Goal: Use online tool/utility: Utilize a website feature to perform a specific function

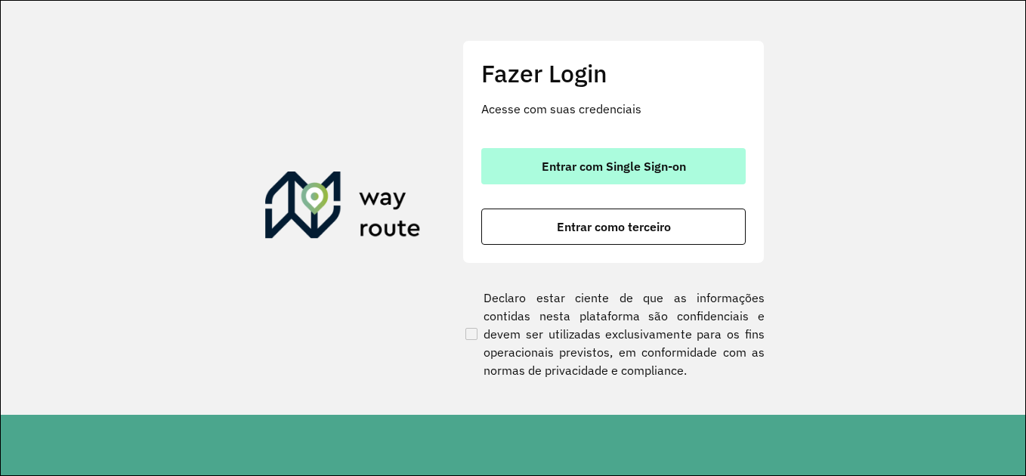
click at [649, 178] on button "Entrar com Single Sign-on" at bounding box center [613, 166] width 264 height 36
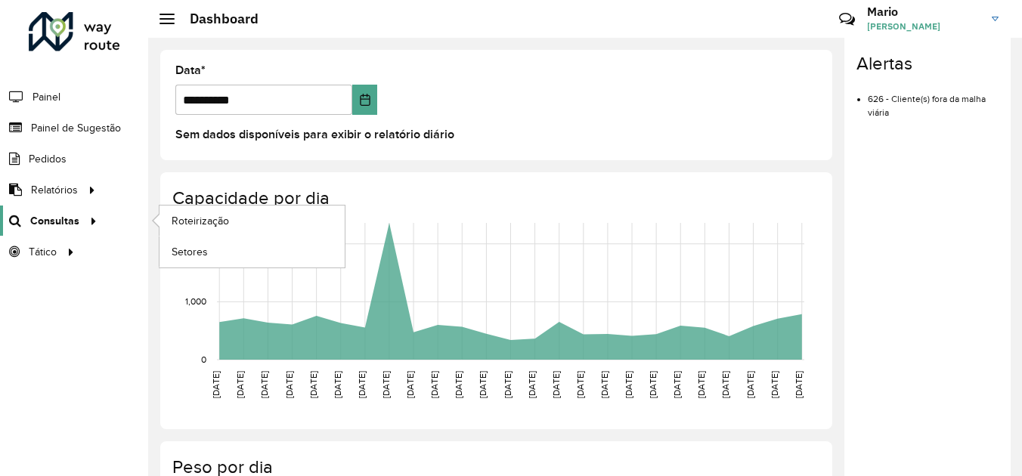
click at [73, 221] on span "Consultas" at bounding box center [54, 221] width 49 height 16
click at [202, 212] on link "Roteirização" at bounding box center [251, 221] width 185 height 30
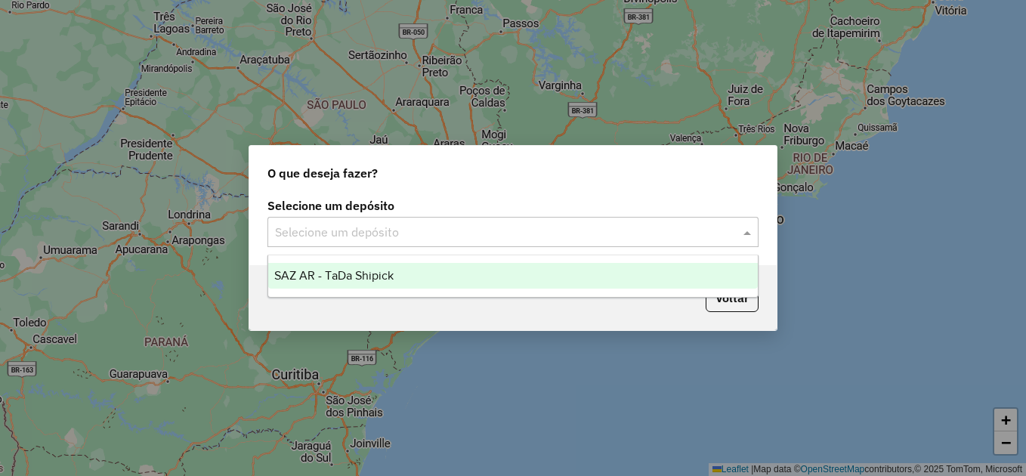
click at [308, 245] on div "Selecione um depósito" at bounding box center [512, 232] width 491 height 30
click at [313, 273] on span "SAZ AR - TaDa Shipick" at bounding box center [333, 275] width 119 height 13
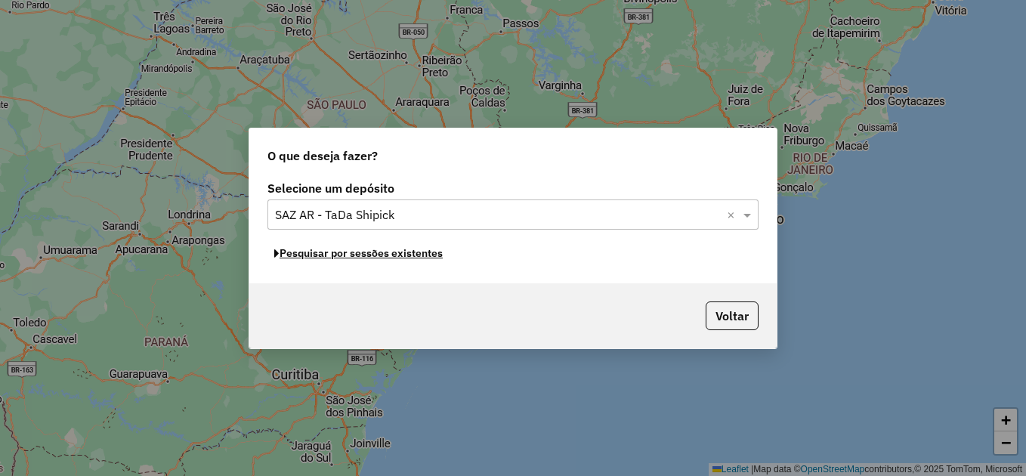
click at [369, 255] on button "Pesquisar por sessões existentes" at bounding box center [358, 253] width 182 height 23
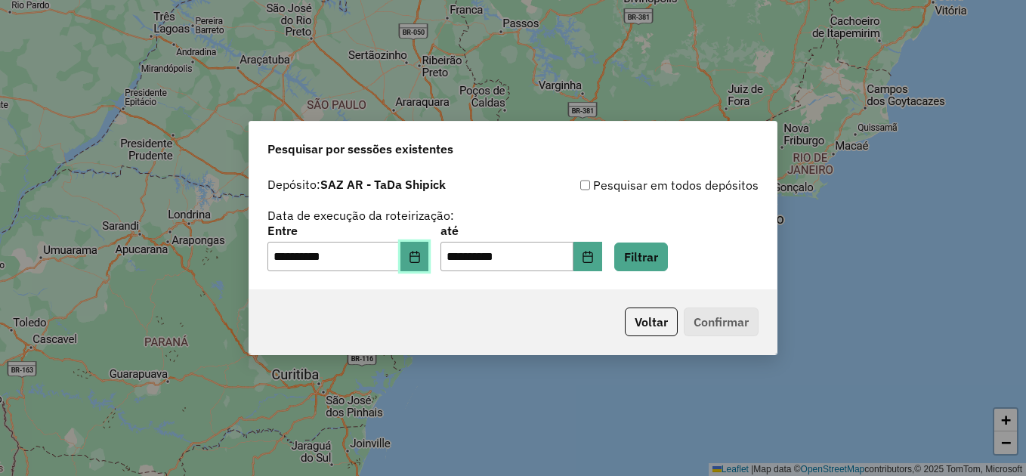
click at [425, 266] on button "Choose Date" at bounding box center [414, 257] width 29 height 30
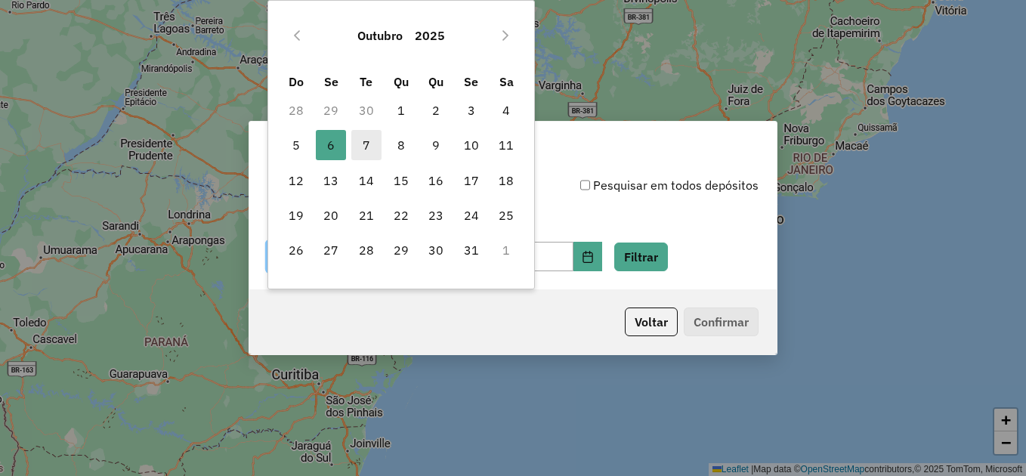
click at [360, 151] on span "7" at bounding box center [366, 145] width 30 height 30
type input "**********"
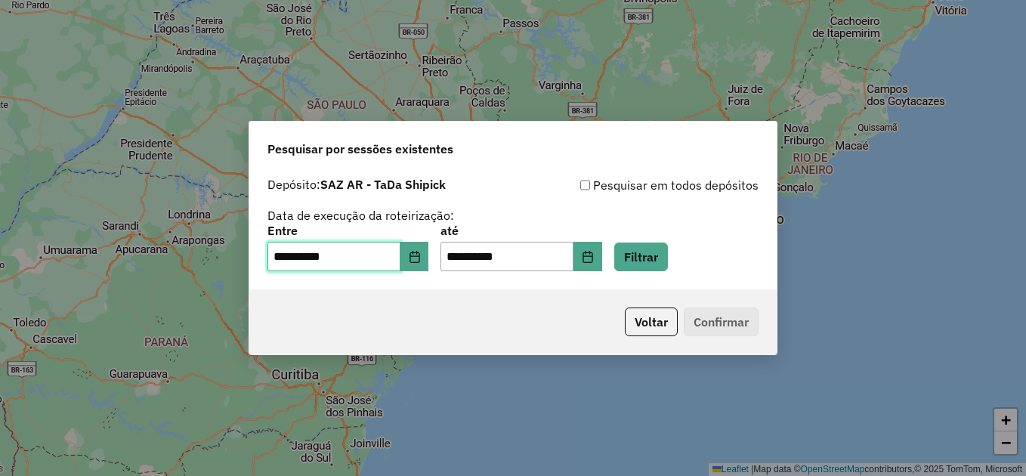
click at [360, 151] on span "7" at bounding box center [366, 145] width 30 height 30
click at [649, 258] on button "Filtrar" at bounding box center [641, 257] width 54 height 29
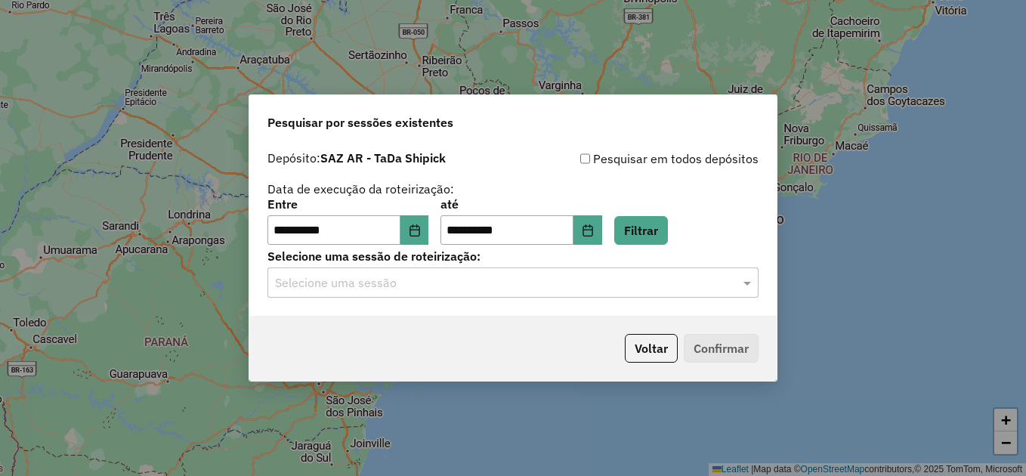
click at [589, 291] on input "text" at bounding box center [498, 283] width 446 height 18
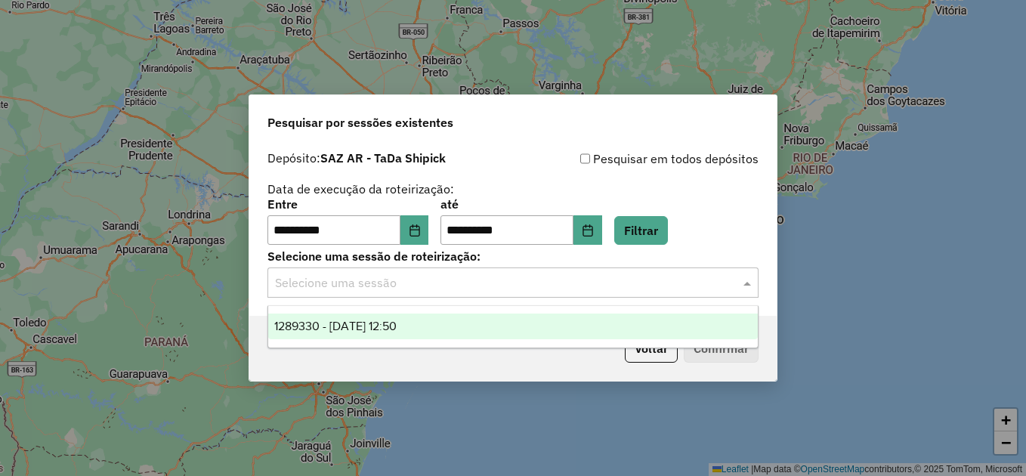
click at [440, 320] on div "1289330 - 07/10/2025 12:50" at bounding box center [513, 327] width 490 height 26
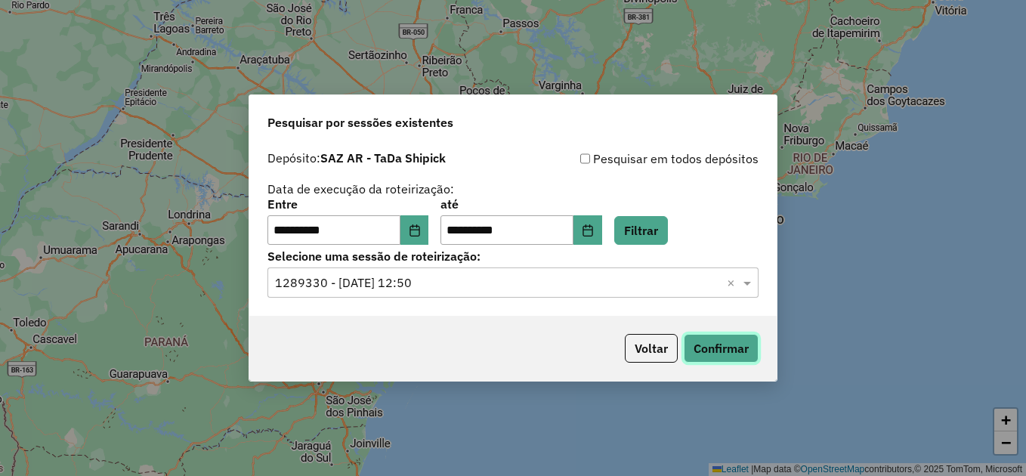
click at [715, 339] on button "Confirmar" at bounding box center [721, 348] width 75 height 29
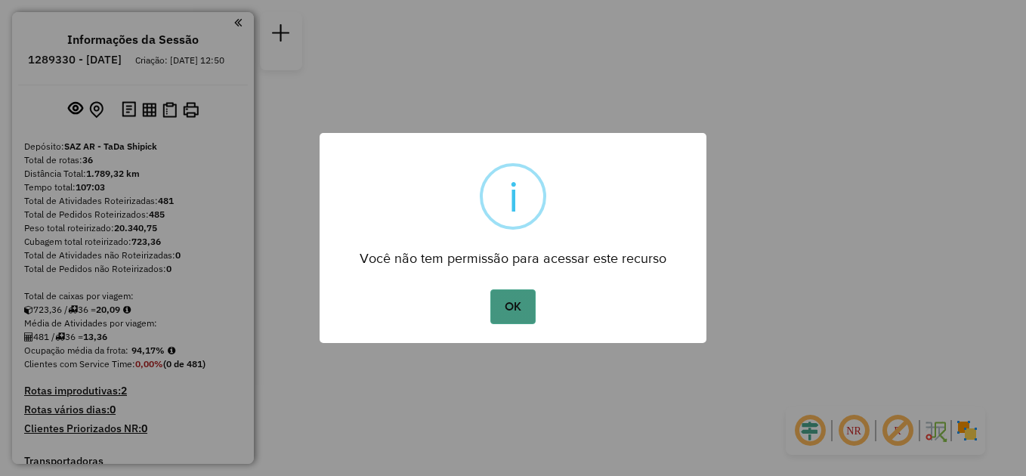
click at [518, 304] on button "OK" at bounding box center [512, 306] width 45 height 35
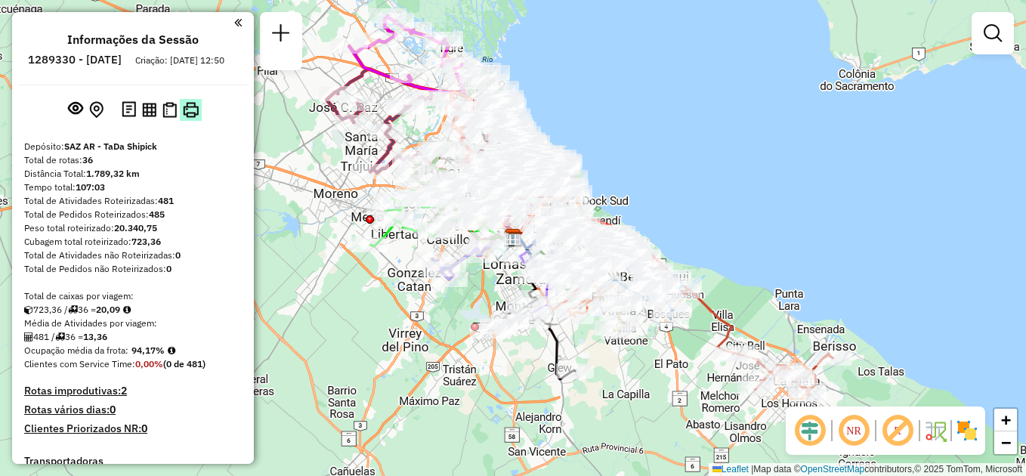
click at [190, 118] on img at bounding box center [191, 110] width 16 height 16
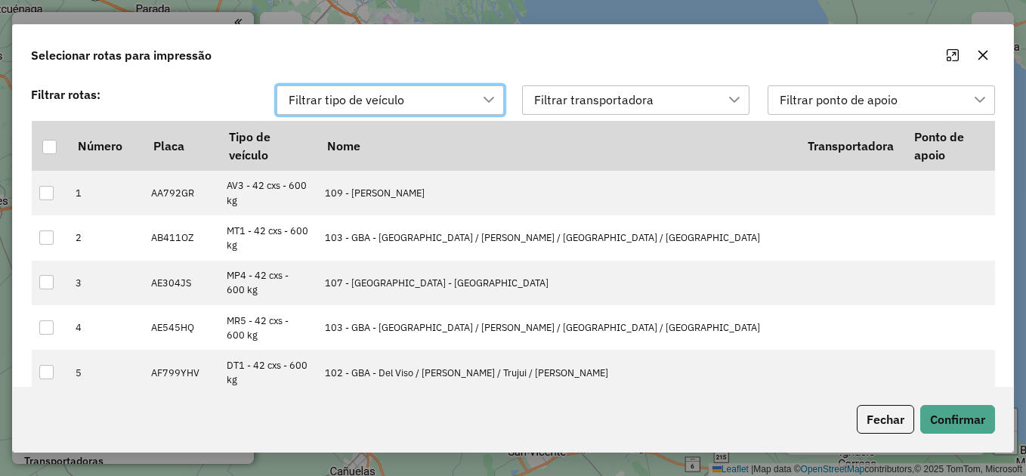
scroll to position [11, 69]
click at [50, 140] on div at bounding box center [49, 147] width 14 height 14
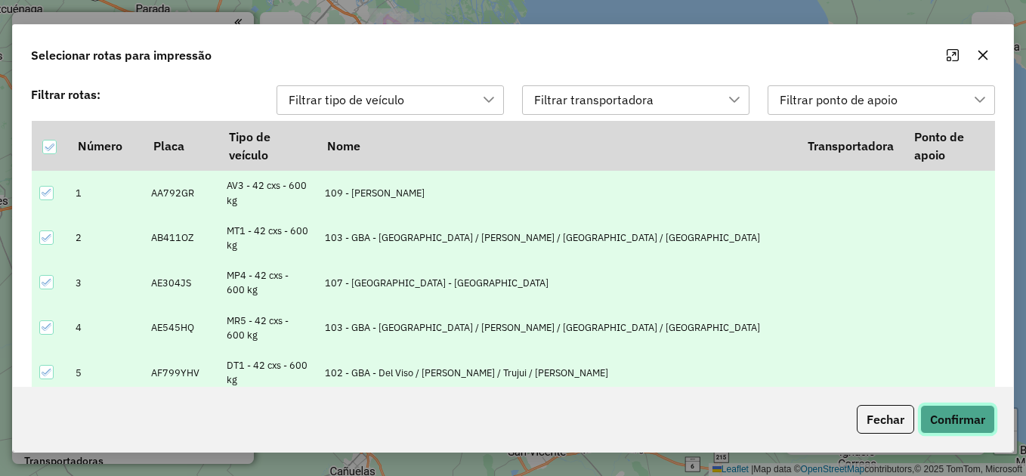
click at [959, 414] on button "Confirmar" at bounding box center [957, 419] width 75 height 29
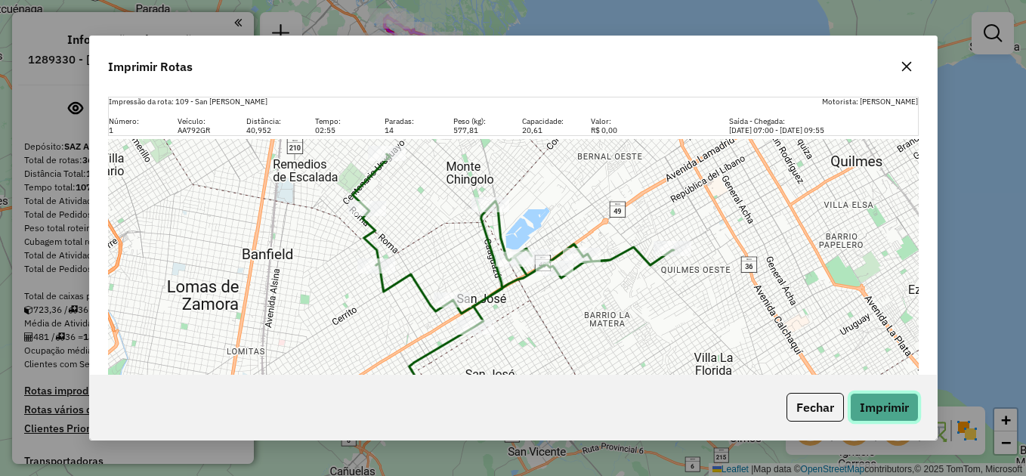
click at [877, 403] on button "Imprimir" at bounding box center [884, 407] width 69 height 29
click at [901, 65] on icon "button" at bounding box center [907, 66] width 12 height 12
